Goal: Information Seeking & Learning: Check status

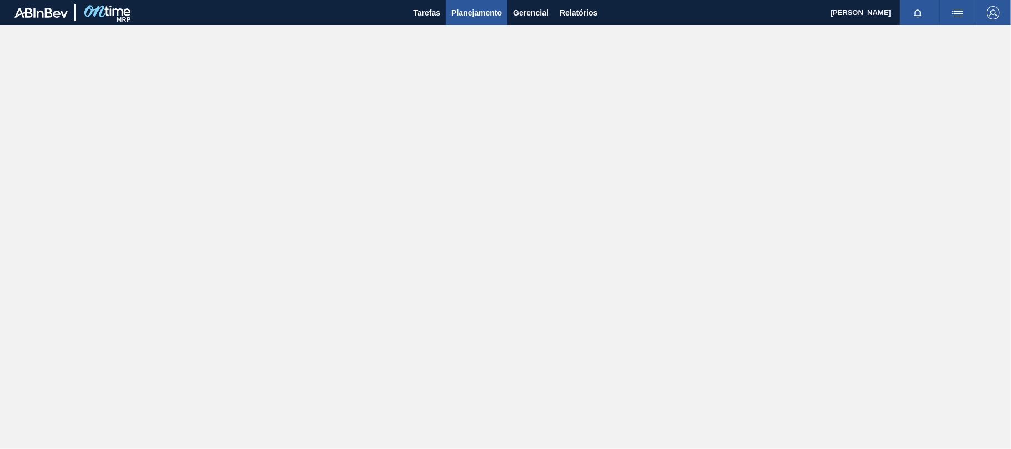
click at [482, 17] on span "Planejamento" at bounding box center [476, 12] width 51 height 13
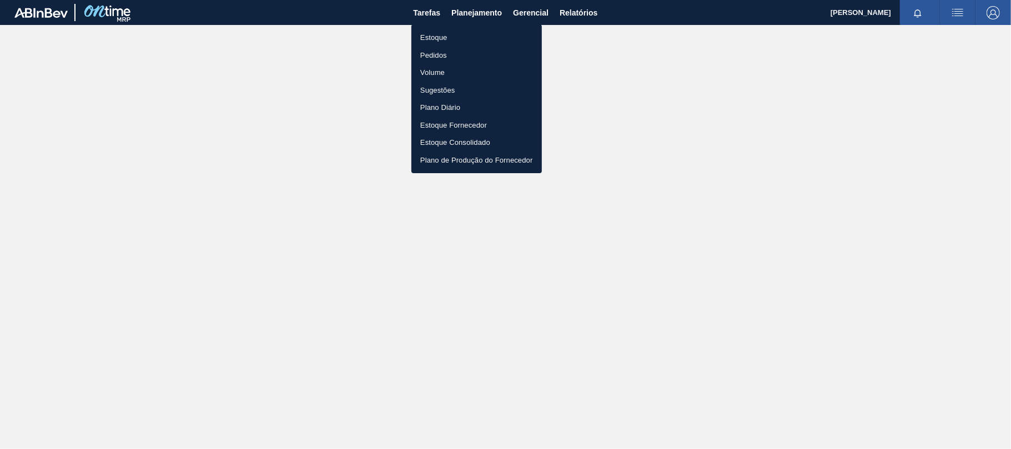
click at [462, 38] on li "Estoque" at bounding box center [476, 38] width 130 height 18
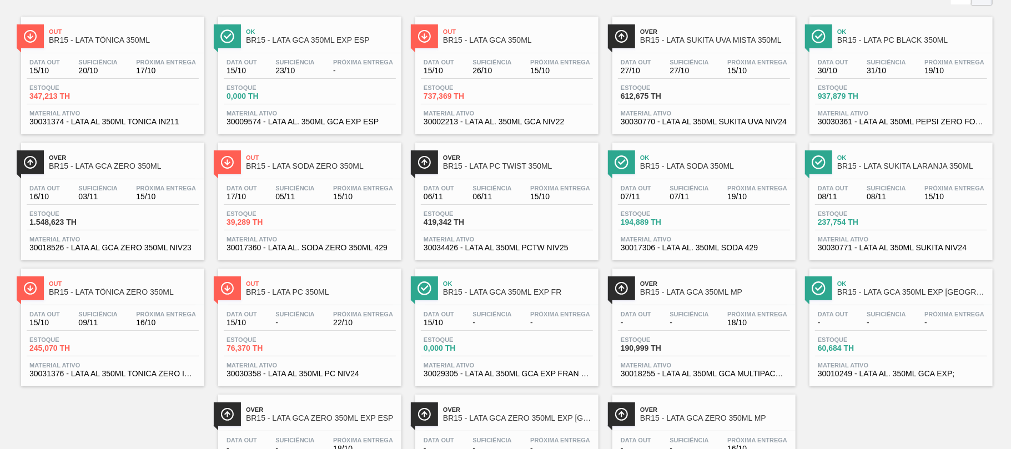
scroll to position [148, 0]
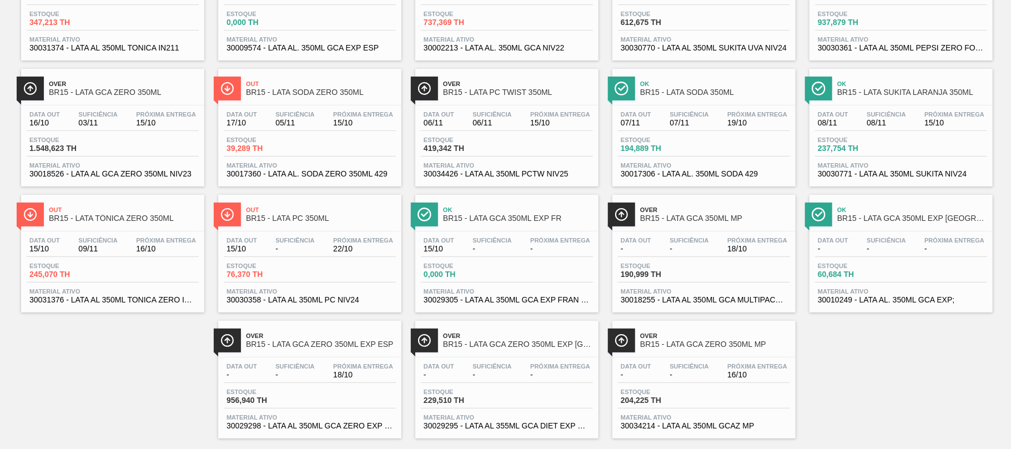
click at [362, 365] on span "Próxima Entrega" at bounding box center [363, 366] width 60 height 7
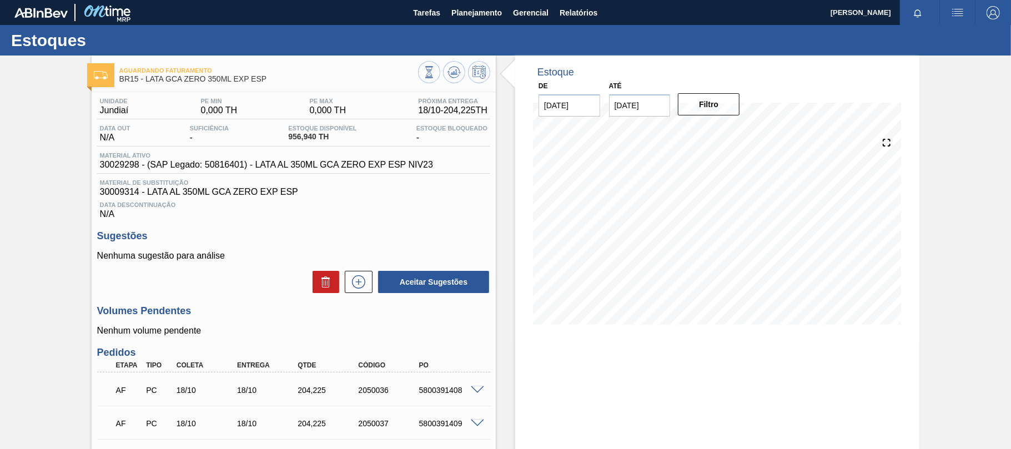
scroll to position [74, 0]
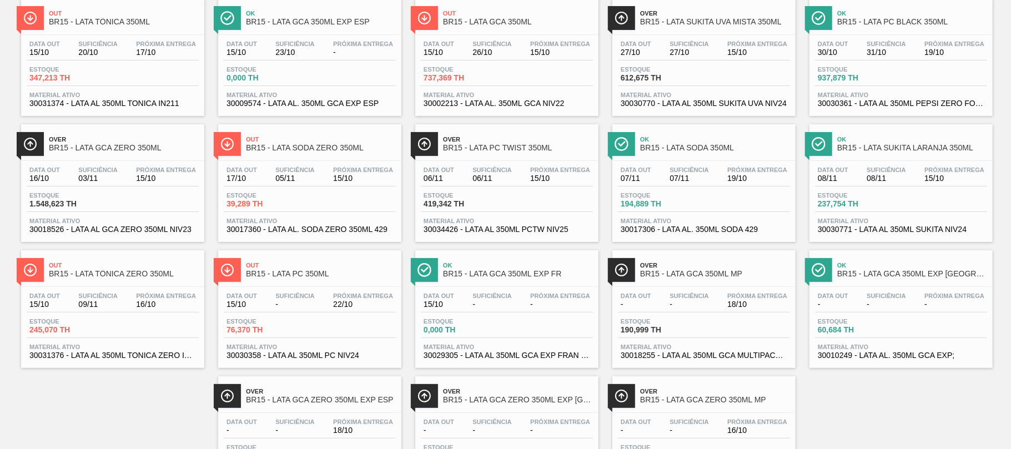
scroll to position [18, 0]
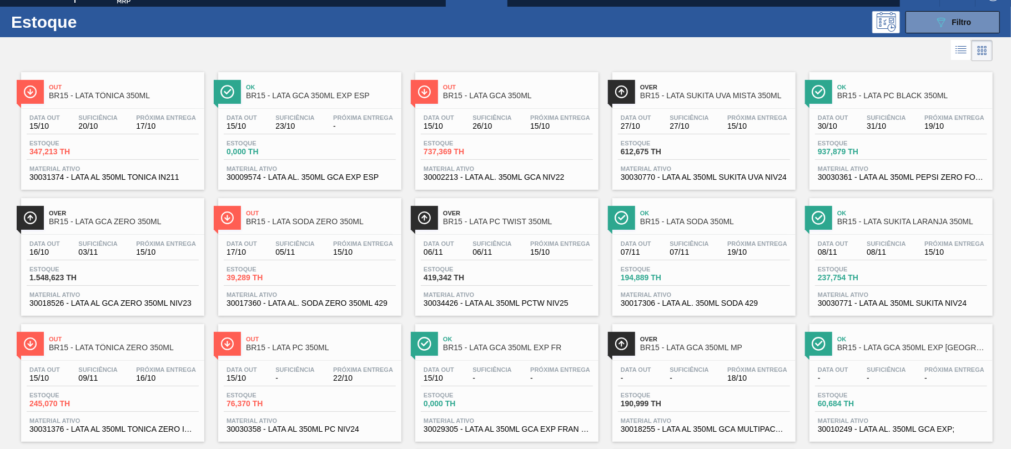
click at [335, 134] on div "Data out 15/10 Suficiência 23/10 Próxima Entrega - Estoque 0,000 TH Material at…" at bounding box center [309, 146] width 183 height 75
